Goal: Task Accomplishment & Management: Manage account settings

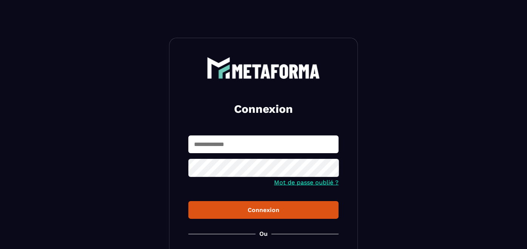
type input "**********"
click at [197, 212] on div "Connexion" at bounding box center [263, 210] width 138 height 7
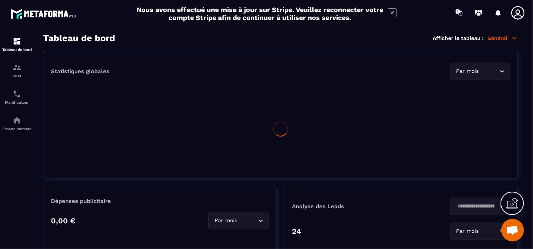
click at [0, 119] on html "Nous avons effectué une mise à jour sur Stripe. Veuillez reconnecter votre comp…" at bounding box center [266, 124] width 533 height 249
drag, startPoint x: 0, startPoint y: 119, endPoint x: 50, endPoint y: 126, distance: 50.3
click at [50, 126] on div "Statistiques globales Par mois Loading..." at bounding box center [280, 115] width 475 height 128
click at [18, 124] on img at bounding box center [16, 120] width 9 height 9
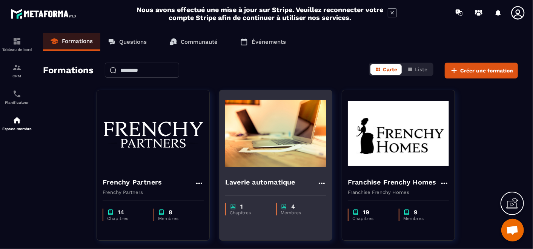
click at [285, 160] on img at bounding box center [275, 134] width 101 height 76
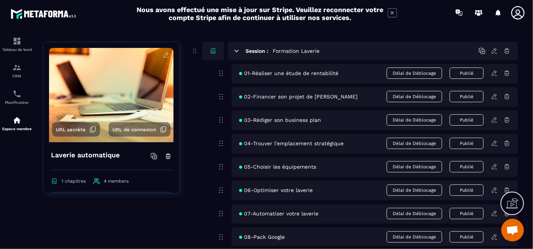
scroll to position [84, 0]
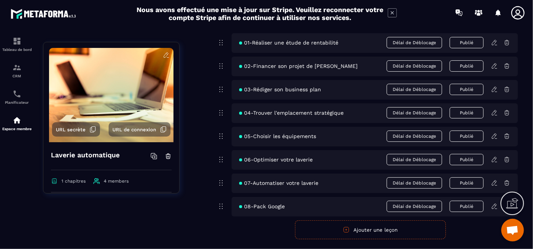
click at [493, 43] on icon at bounding box center [495, 42] width 7 height 7
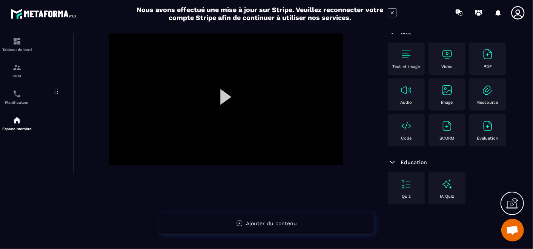
scroll to position [84, 0]
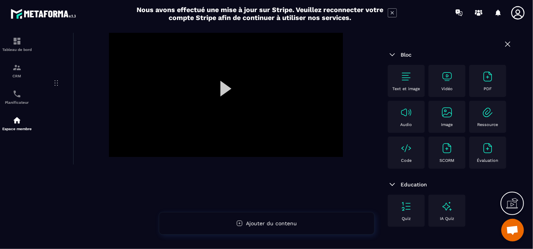
click at [223, 89] on div at bounding box center [226, 91] width 234 height 132
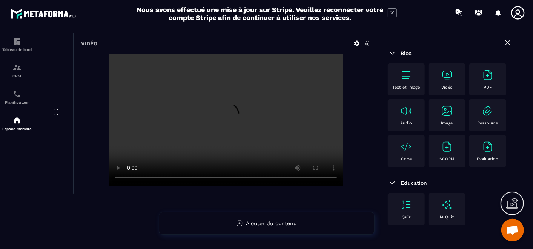
scroll to position [42, 0]
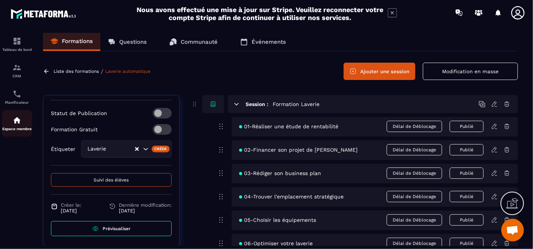
click at [11, 126] on div "Espace membre" at bounding box center [17, 123] width 30 height 15
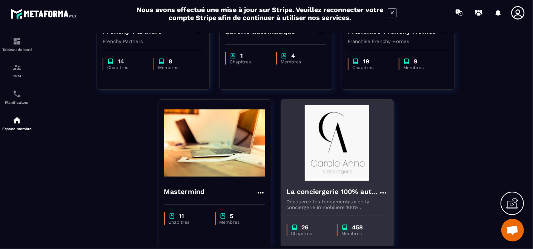
scroll to position [193, 0]
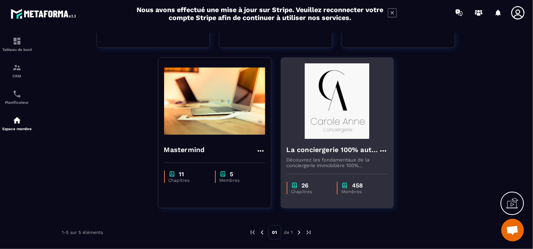
click at [330, 122] on img at bounding box center [337, 101] width 101 height 76
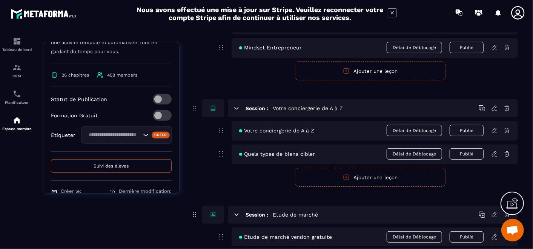
scroll to position [283, 0]
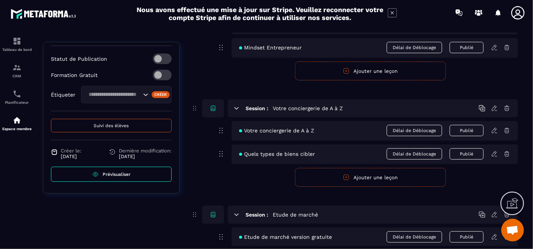
click at [123, 127] on span "Suivi des élèves" at bounding box center [111, 125] width 35 height 5
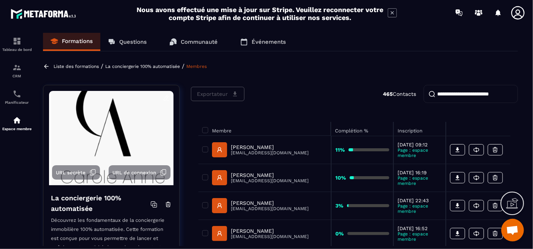
click at [461, 89] on input "search" at bounding box center [471, 94] width 94 height 18
paste input "********"
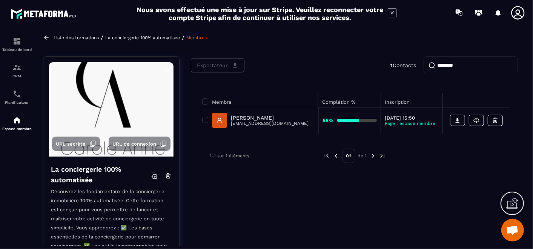
scroll to position [42, 0]
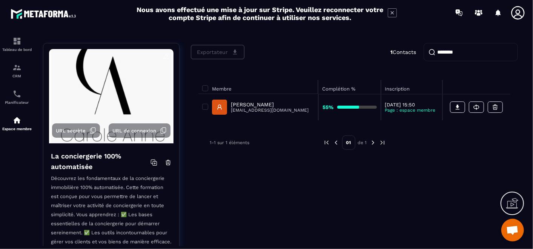
click at [461, 52] on input "********" at bounding box center [471, 52] width 94 height 18
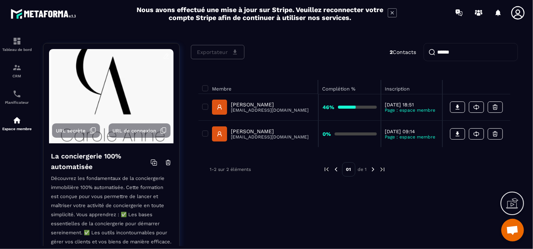
type input "******"
click at [274, 103] on p "[PERSON_NAME]" at bounding box center [270, 105] width 78 height 6
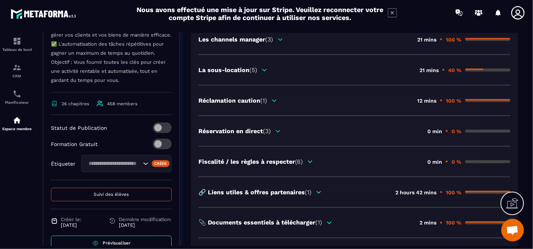
scroll to position [664, 0]
